Goal: Find specific page/section: Find specific page/section

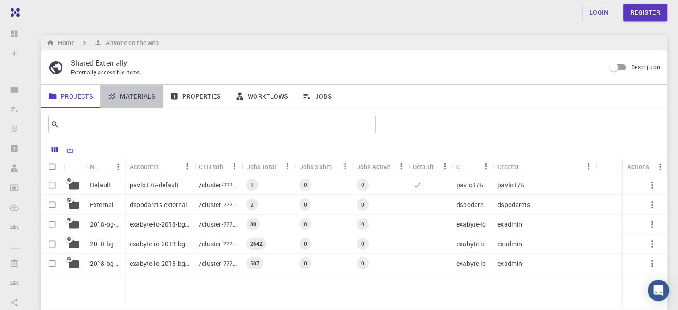
click at [137, 95] on link "Materials" at bounding box center [131, 96] width 62 height 23
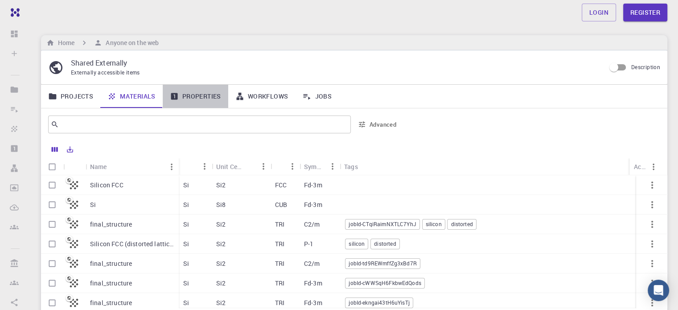
click at [200, 99] on link "Properties" at bounding box center [196, 96] width 66 height 23
